Goal: Task Accomplishment & Management: Complete application form

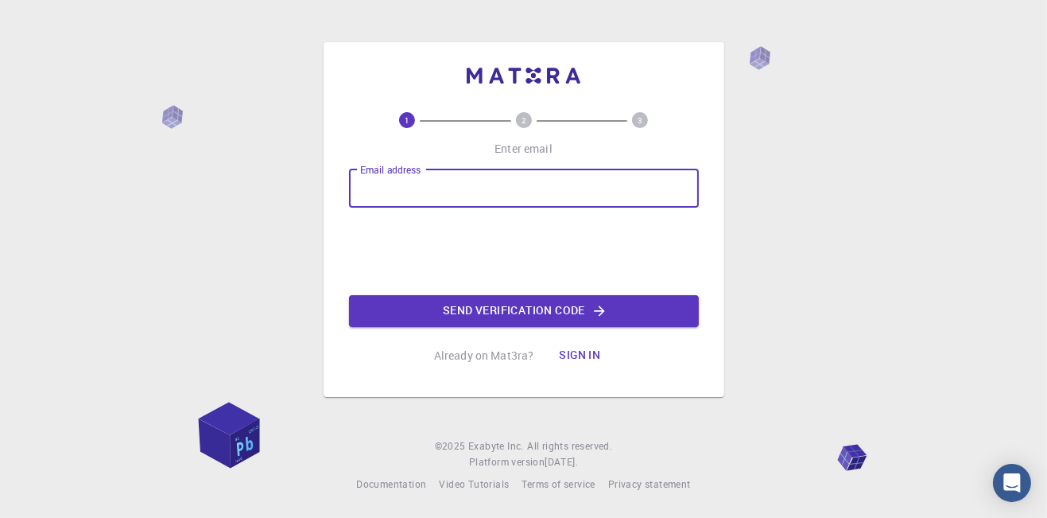
type input "A"
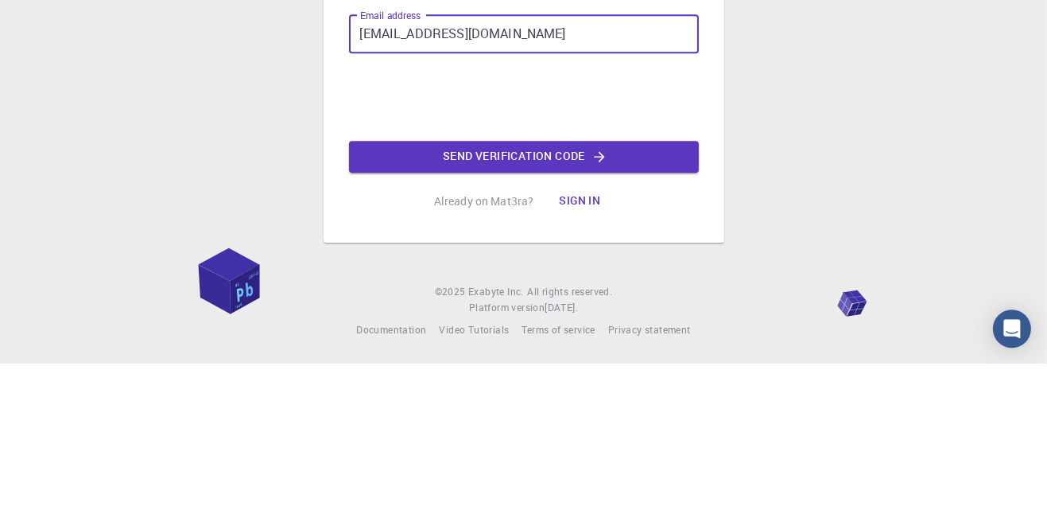
type input "[EMAIL_ADDRESS][DOMAIN_NAME]"
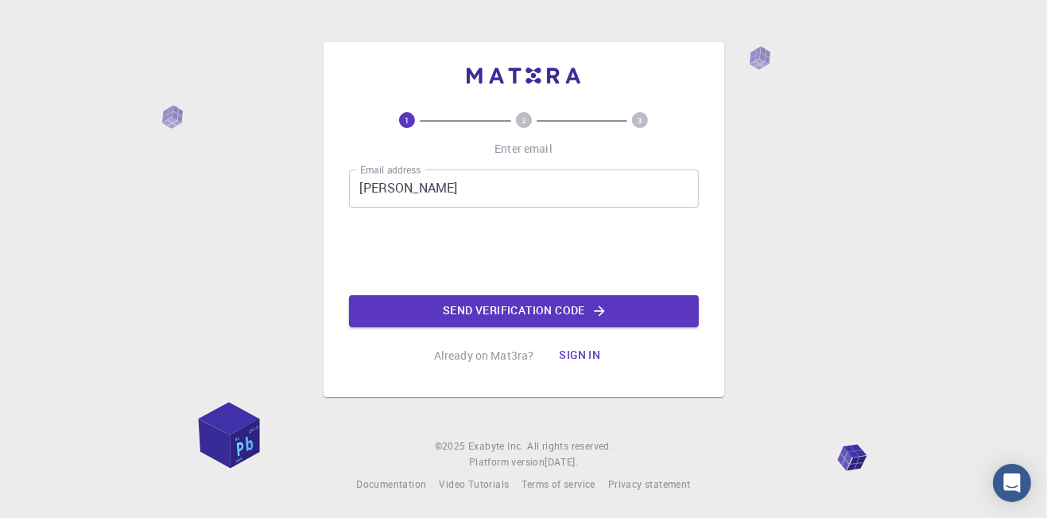
click at [420, 208] on input "[PERSON_NAME]" at bounding box center [524, 188] width 350 height 38
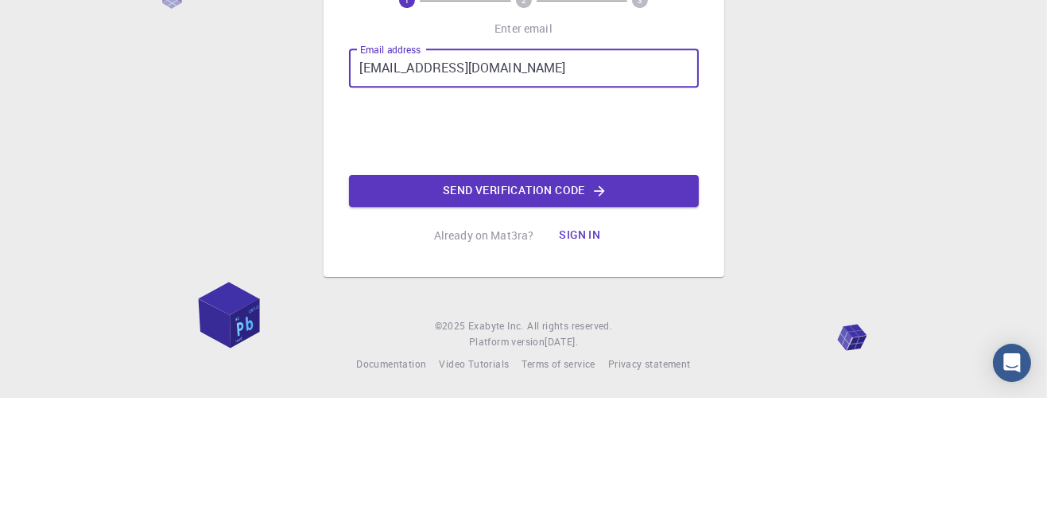
type input "[EMAIL_ADDRESS][DOMAIN_NAME]"
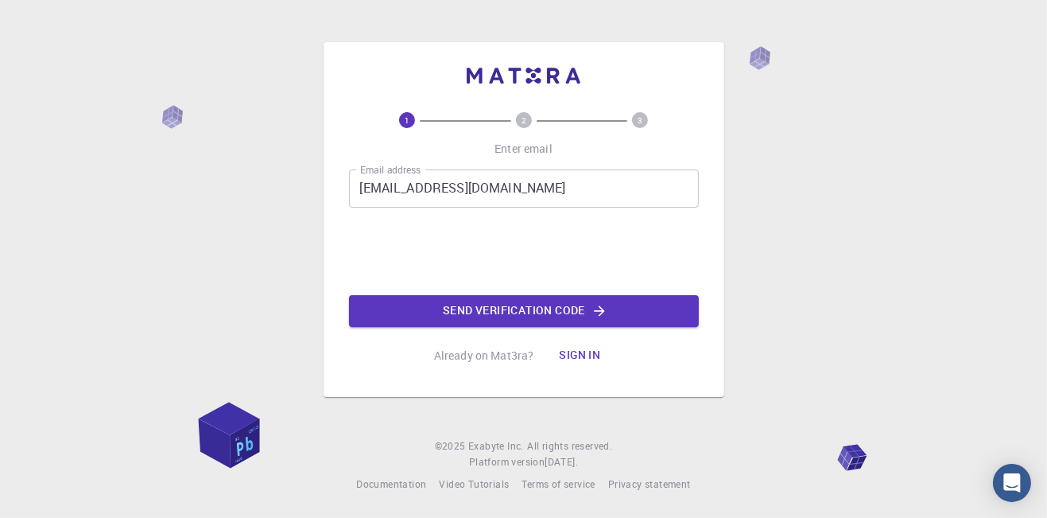
click at [575, 371] on button "Sign in" at bounding box center [579, 356] width 67 height 32
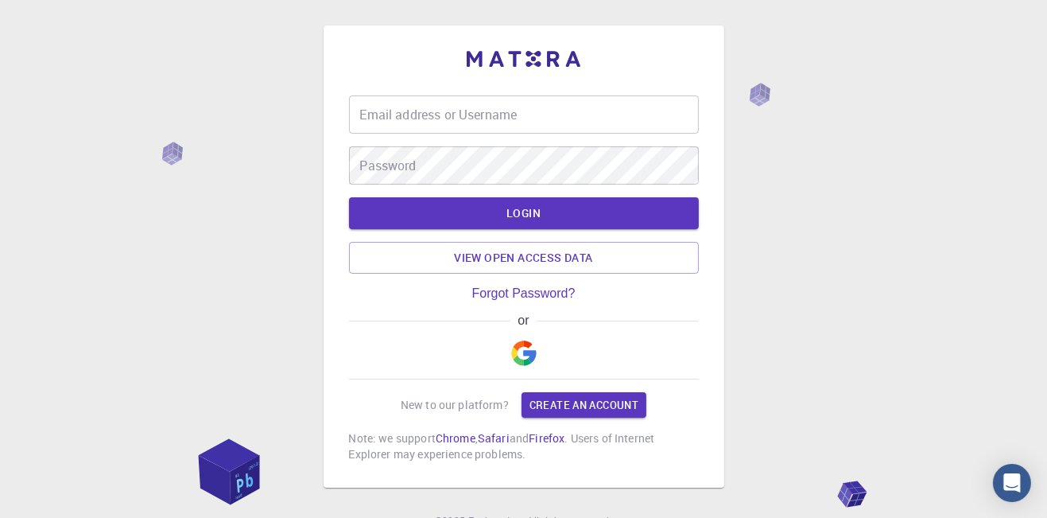
click at [380, 121] on div "Email address or Username Email address or Username" at bounding box center [524, 114] width 350 height 38
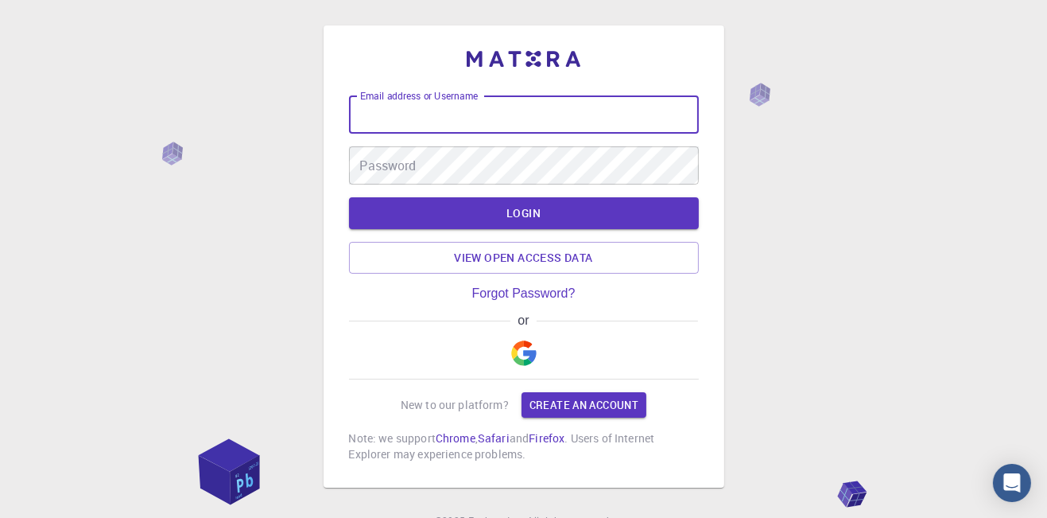
click at [580, 410] on link "Create an account" at bounding box center [584, 404] width 125 height 25
